Goal: Task Accomplishment & Management: Manage account settings

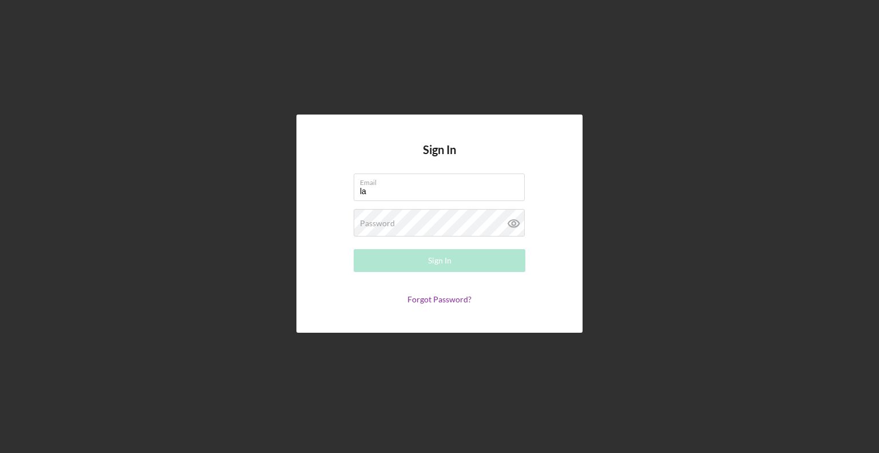
type input "[EMAIL_ADDRESS][DOMAIN_NAME]"
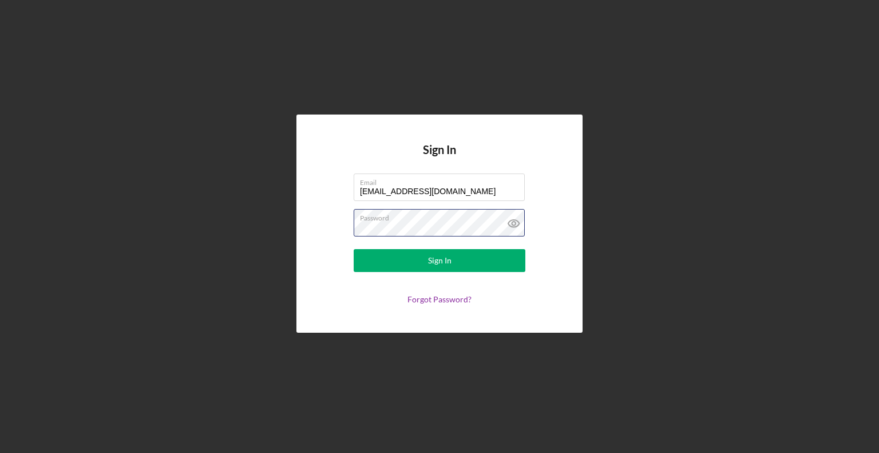
click at [354, 249] on button "Sign In" at bounding box center [440, 260] width 172 height 23
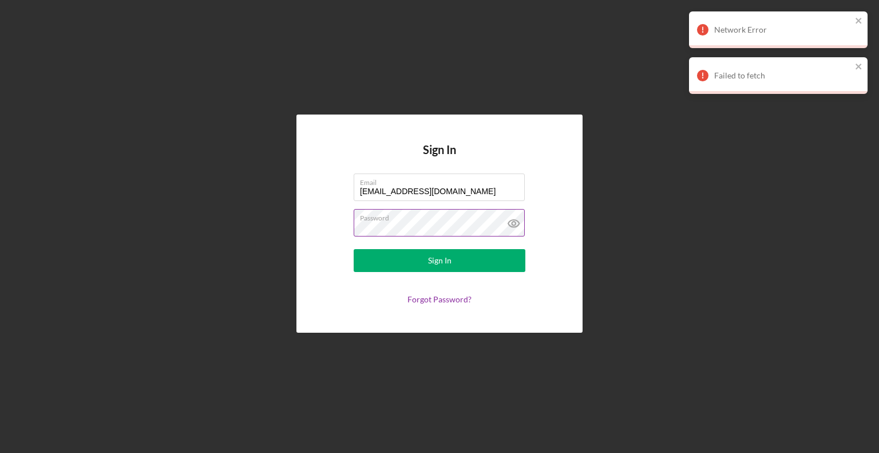
click at [354, 249] on button "Sign In" at bounding box center [440, 260] width 172 height 23
click at [515, 224] on icon at bounding box center [513, 222] width 3 height 3
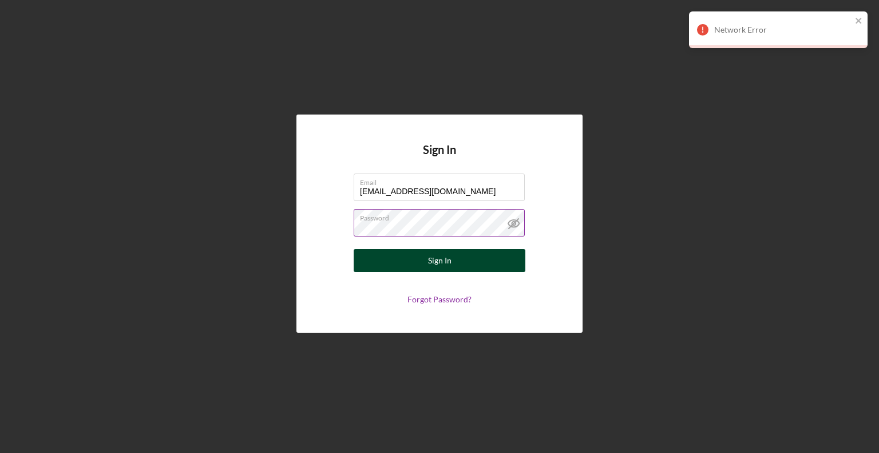
click at [410, 262] on button "Sign In" at bounding box center [440, 260] width 172 height 23
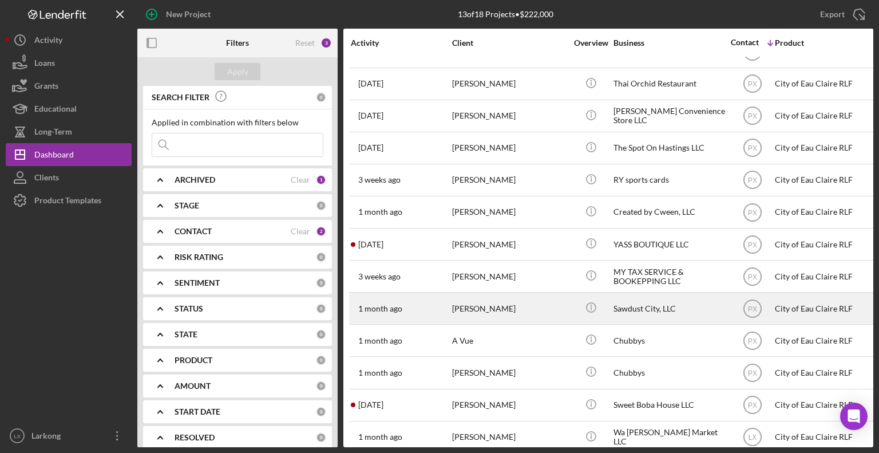
scroll to position [42, 0]
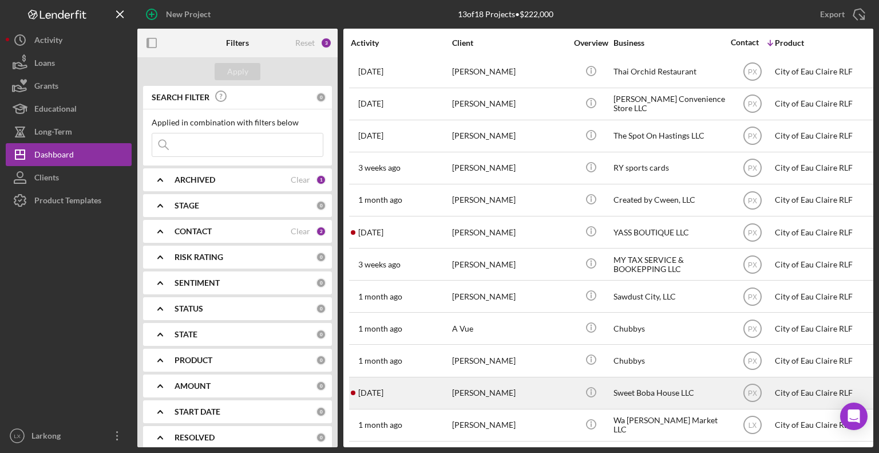
click at [645, 381] on div "Sweet Boba House LLC" at bounding box center [670, 393] width 114 height 30
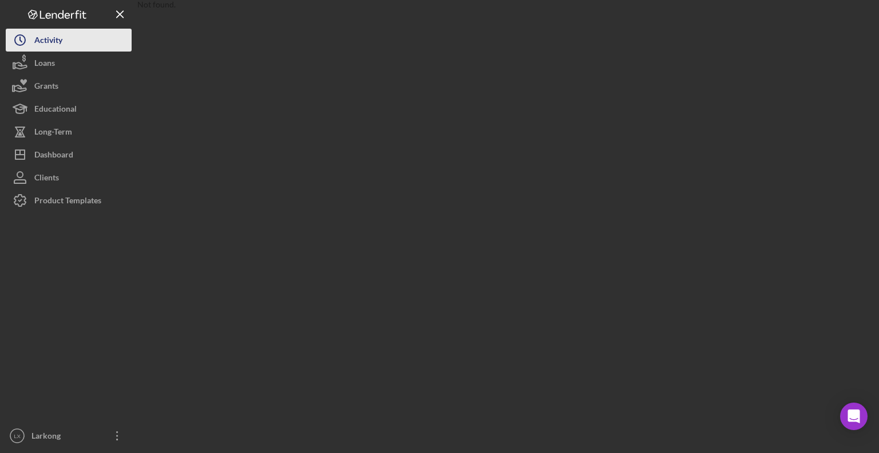
click at [50, 41] on div "Activity" at bounding box center [48, 42] width 28 height 26
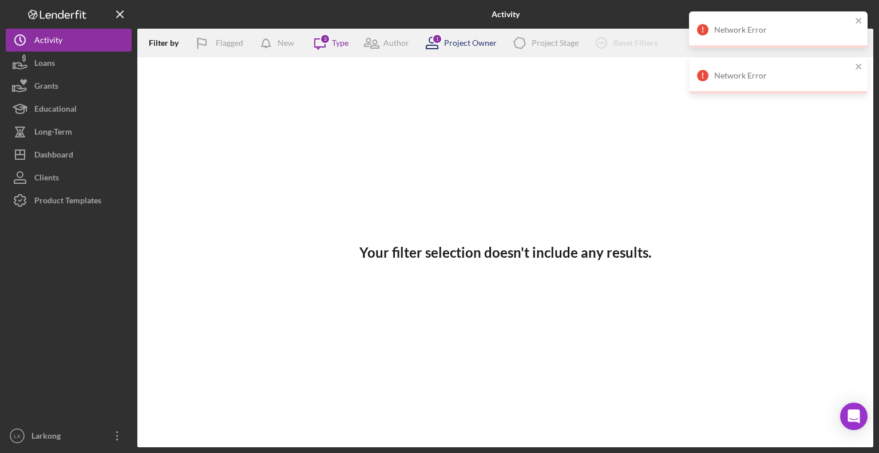
click at [457, 47] on div "Project Owner" at bounding box center [470, 42] width 53 height 9
click at [331, 120] on div "Your filter selection doesn't include any results." at bounding box center [505, 252] width 736 height 390
click at [318, 45] on icon "Icon/Message" at bounding box center [320, 43] width 29 height 29
click at [259, 129] on div "Your filter selection doesn't include any results." at bounding box center [505, 252] width 736 height 390
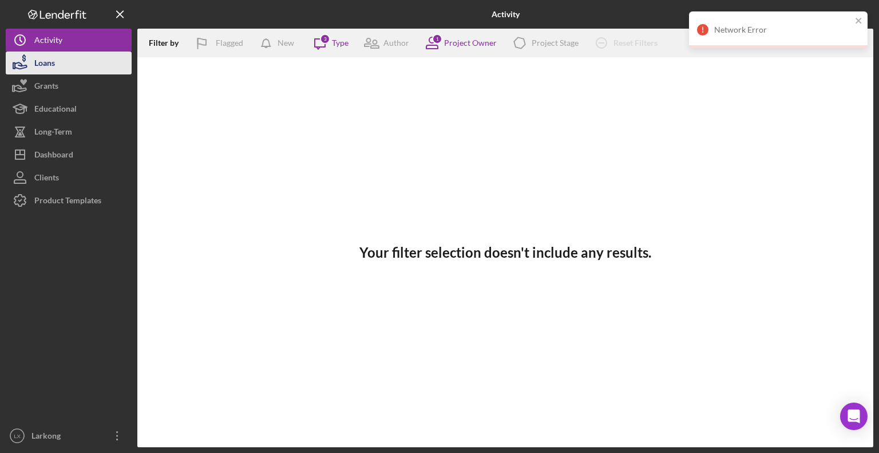
click at [50, 66] on div "Loans" at bounding box center [44, 64] width 21 height 26
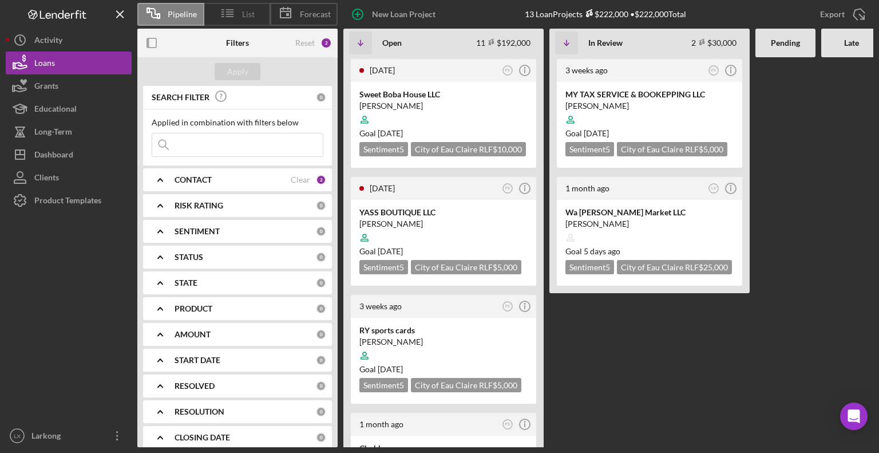
click at [240, 15] on icon at bounding box center [227, 13] width 29 height 29
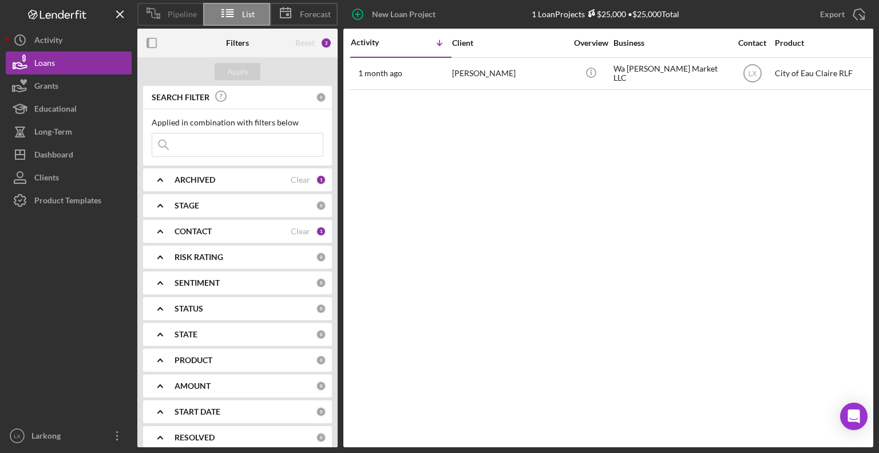
click at [177, 12] on span "Pipeline" at bounding box center [182, 14] width 29 height 9
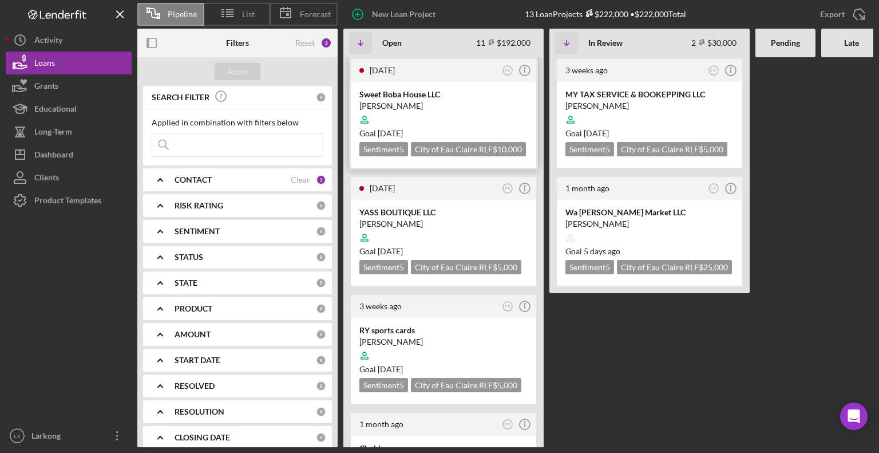
click at [428, 110] on div at bounding box center [443, 120] width 168 height 22
